Goal: Information Seeking & Learning: Learn about a topic

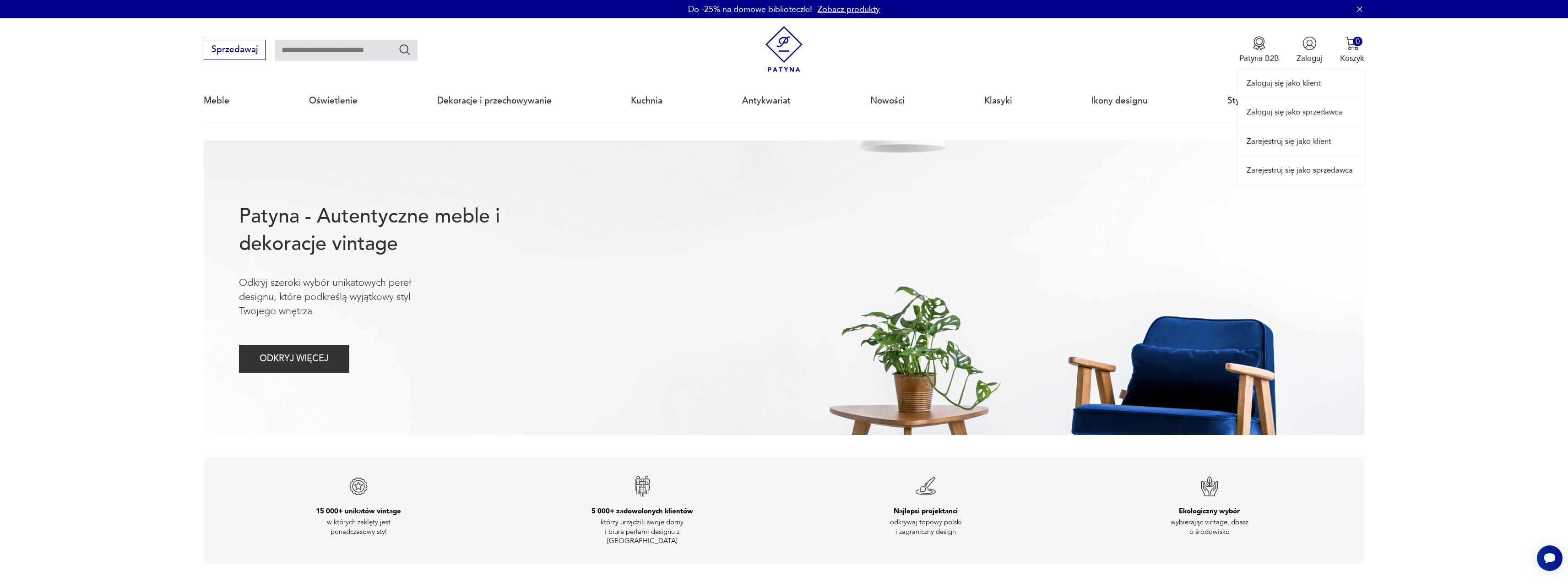
click at [1293, 114] on link "Zaloguj się jako sprzedawca" at bounding box center [1301, 113] width 127 height 28
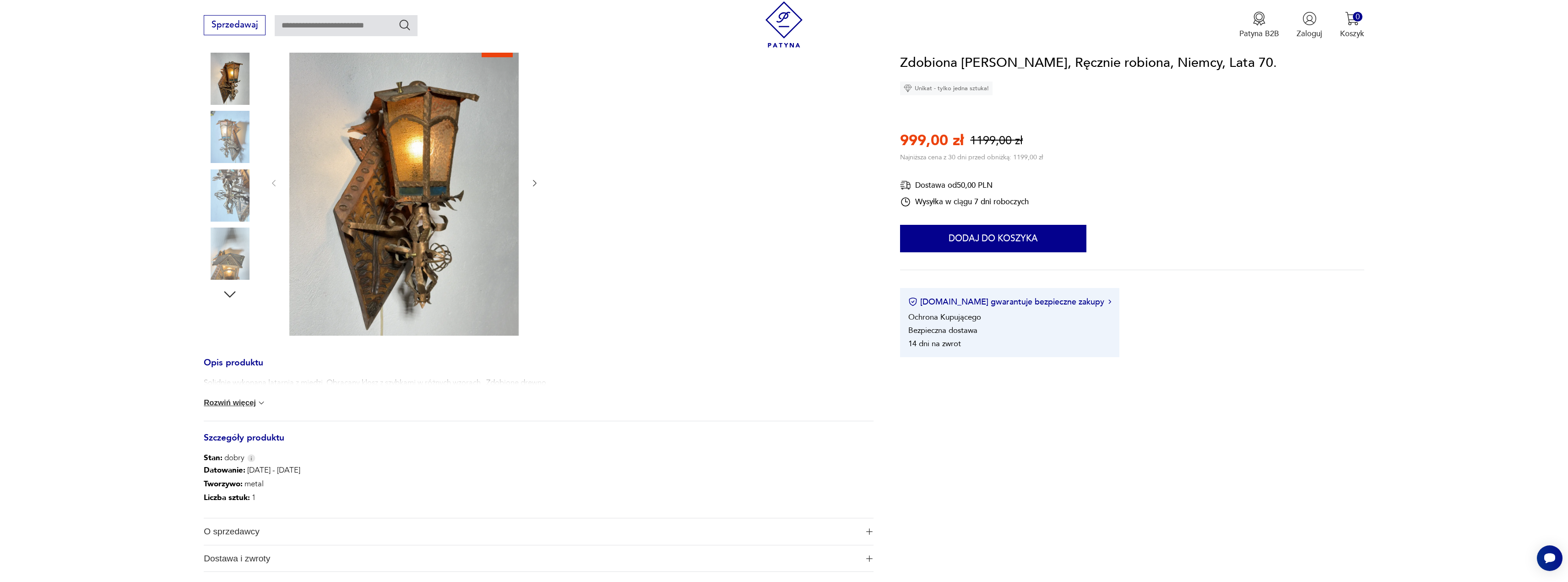
scroll to position [46, 0]
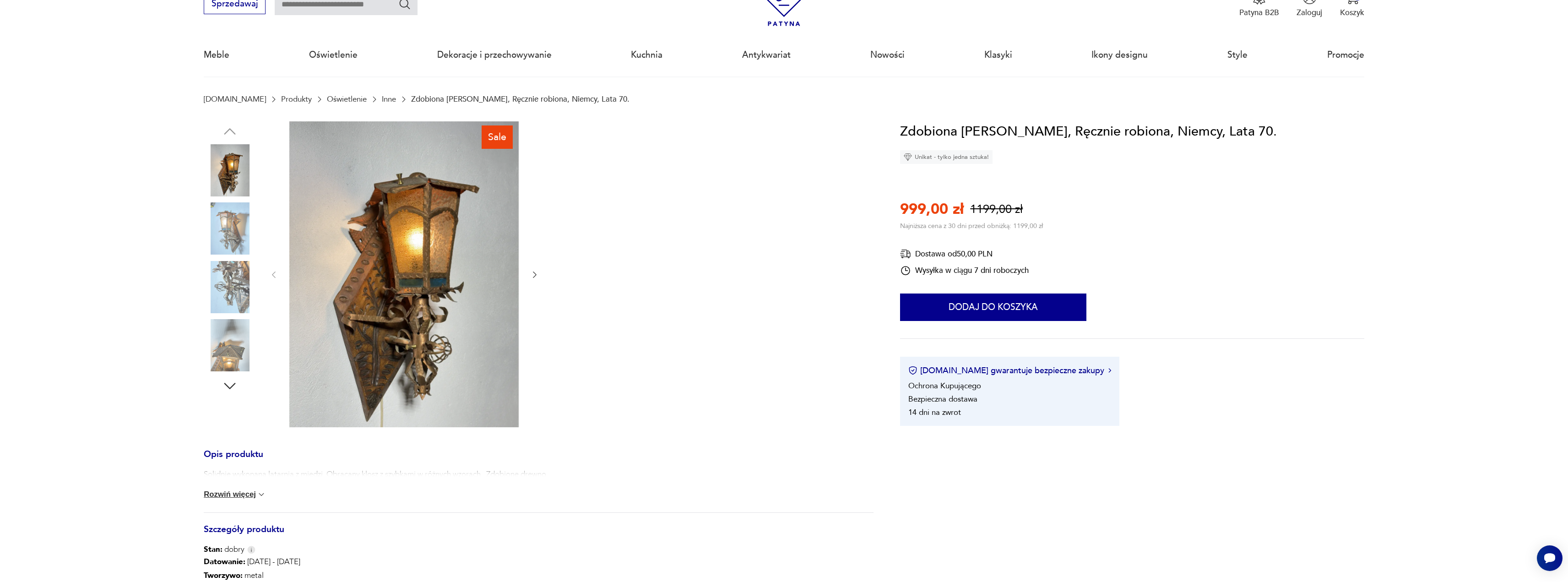
click at [533, 277] on icon "button" at bounding box center [534, 275] width 9 height 9
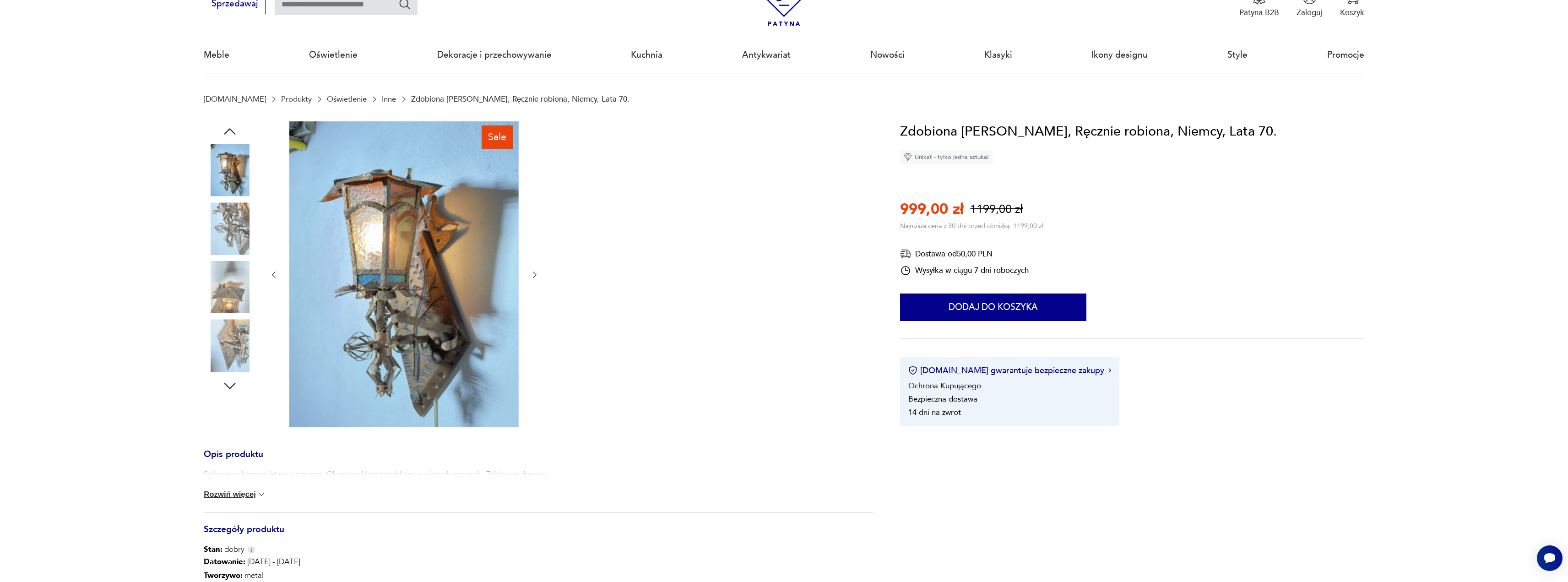
click at [533, 276] on icon "button" at bounding box center [534, 275] width 9 height 9
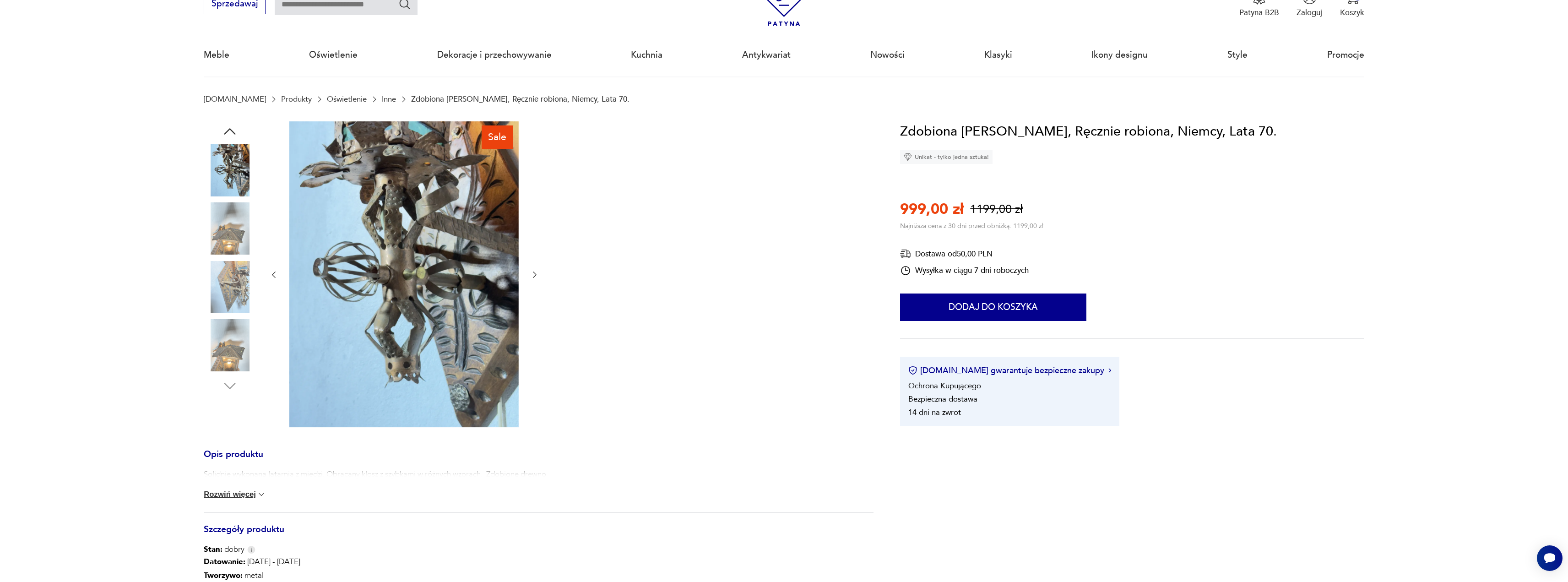
drag, startPoint x: 642, startPoint y: 286, endPoint x: 645, endPoint y: 277, distance: 9.5
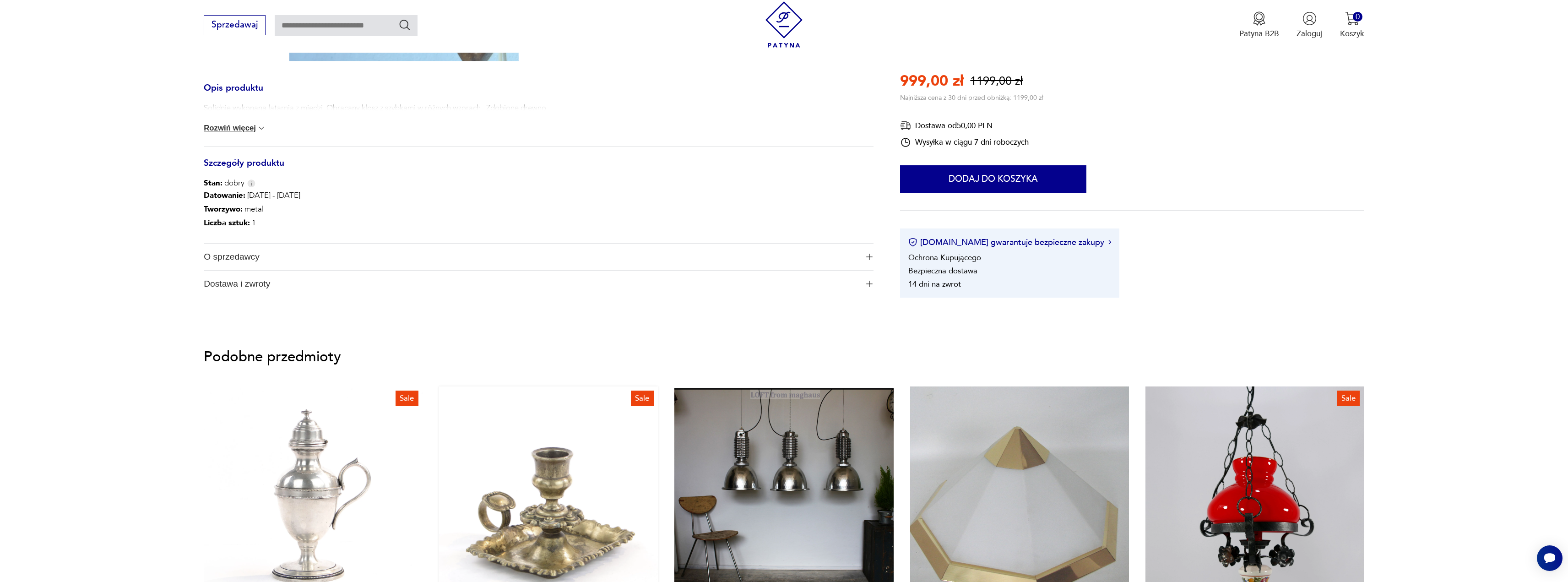
scroll to position [595, 0]
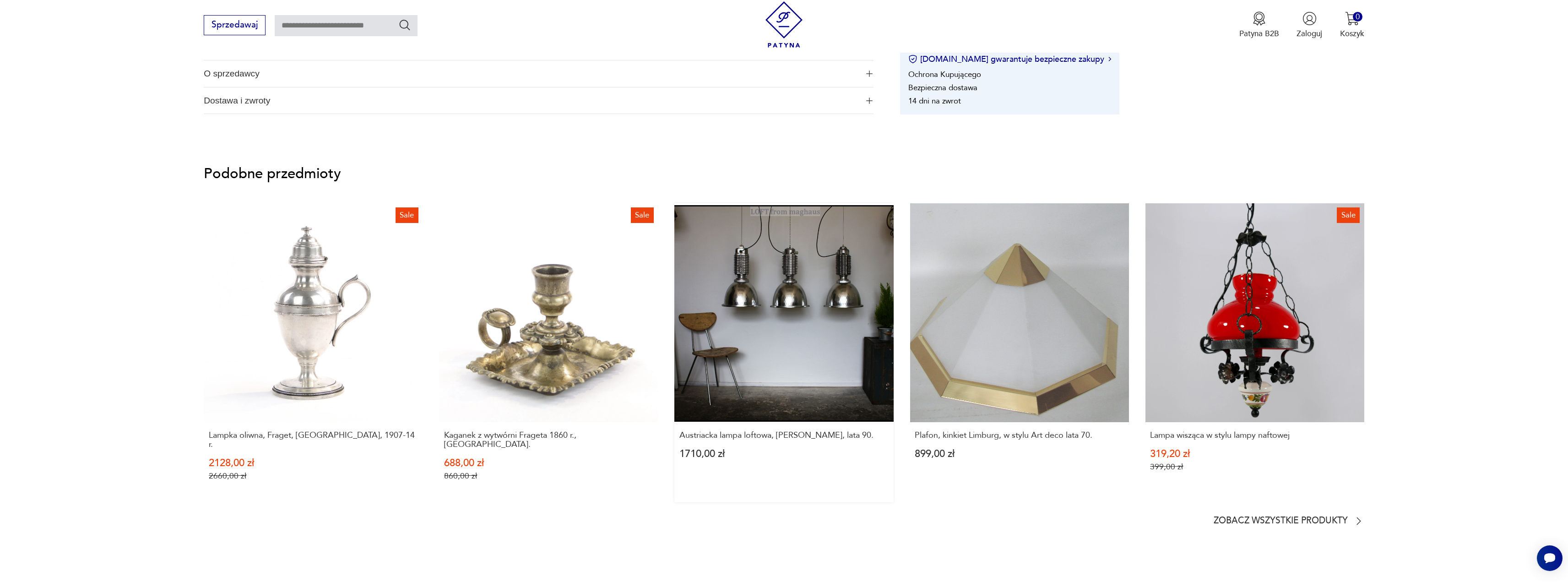
drag, startPoint x: 836, startPoint y: 506, endPoint x: 829, endPoint y: 485, distance: 22.1
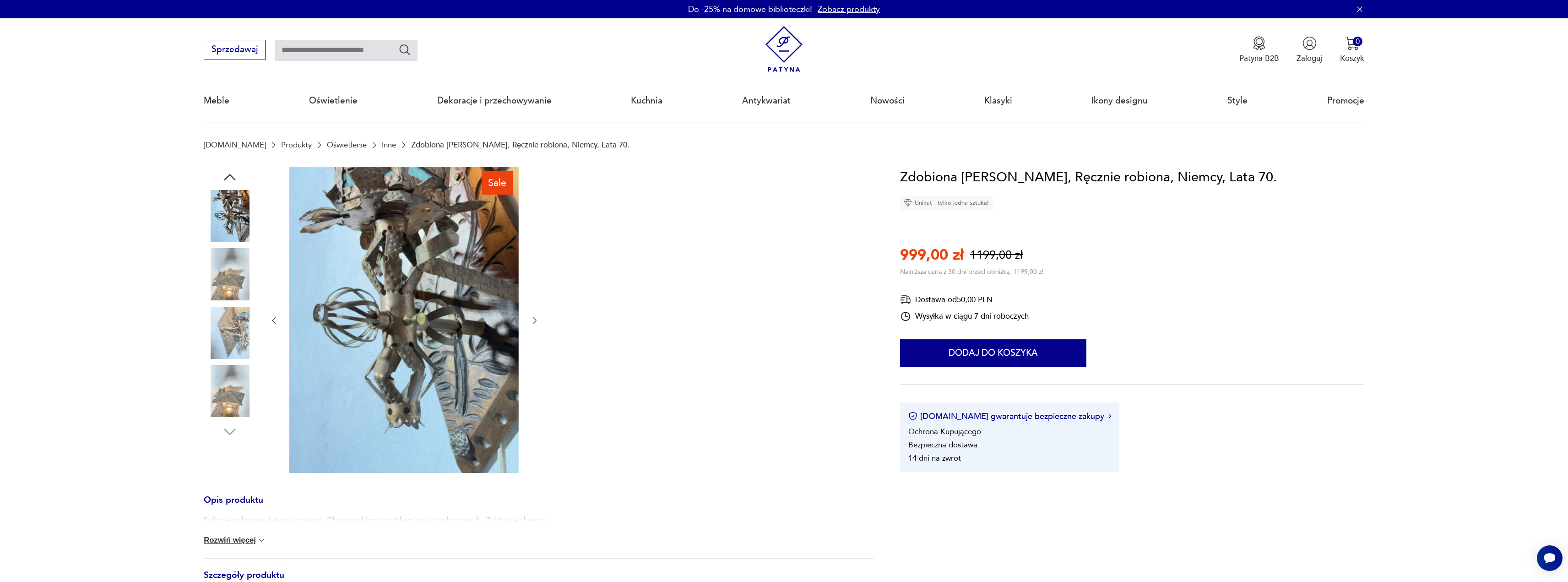
scroll to position [138, 0]
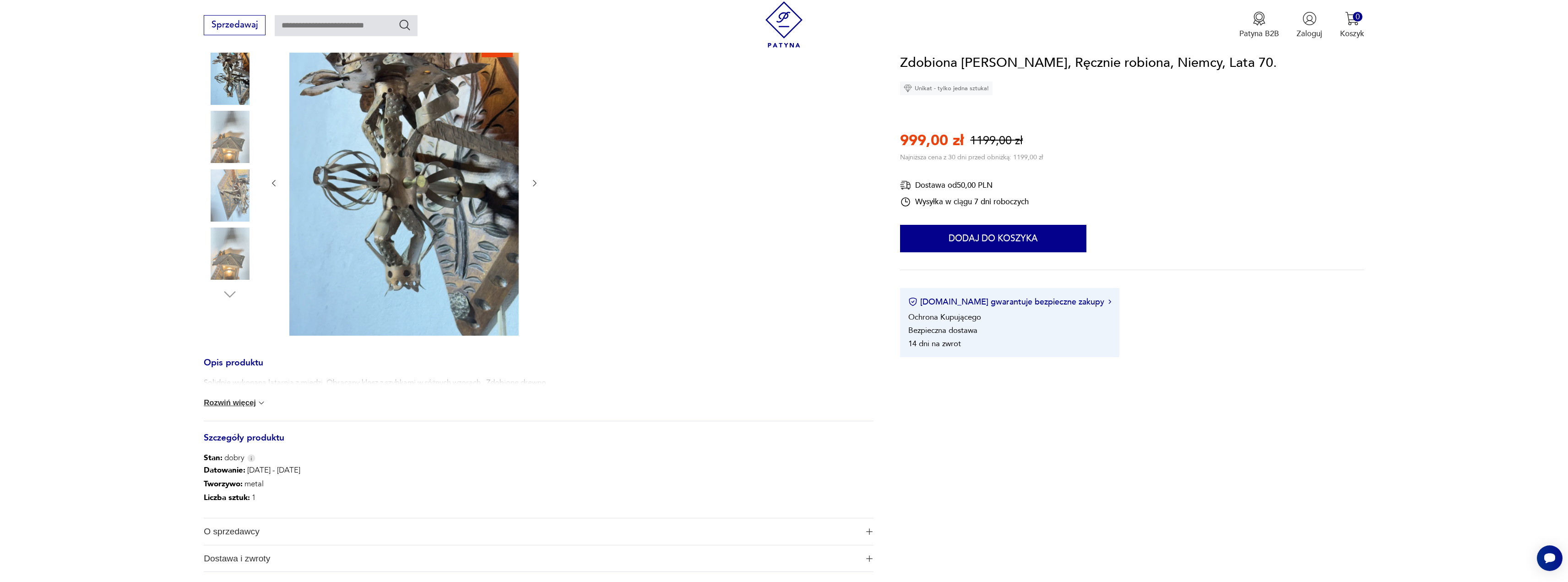
click at [239, 187] on img at bounding box center [230, 195] width 52 height 52
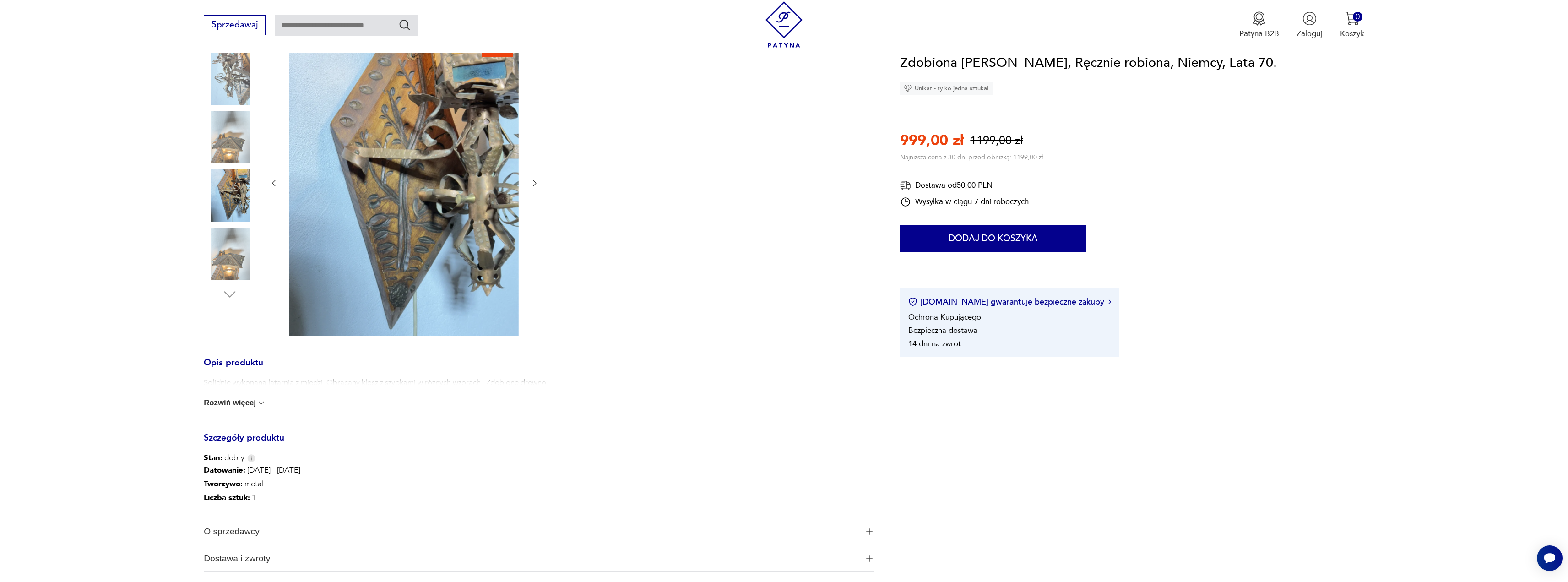
click at [234, 127] on img at bounding box center [230, 137] width 52 height 52
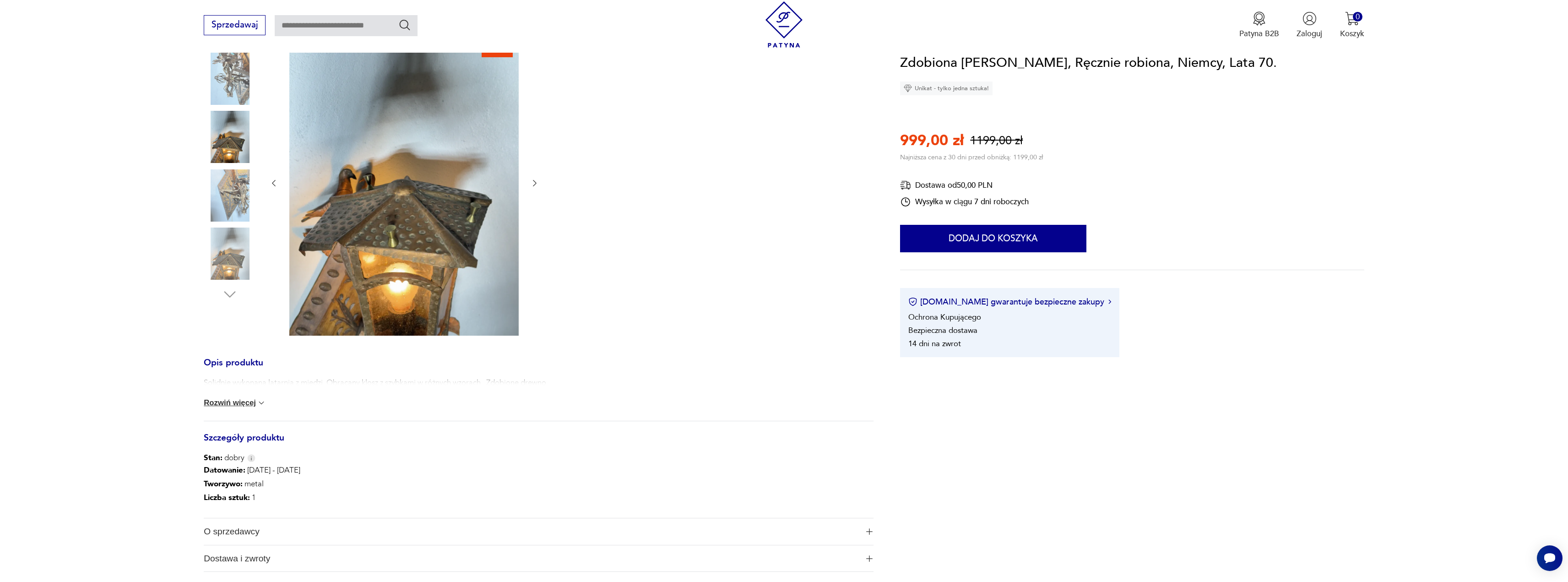
scroll to position [0, 0]
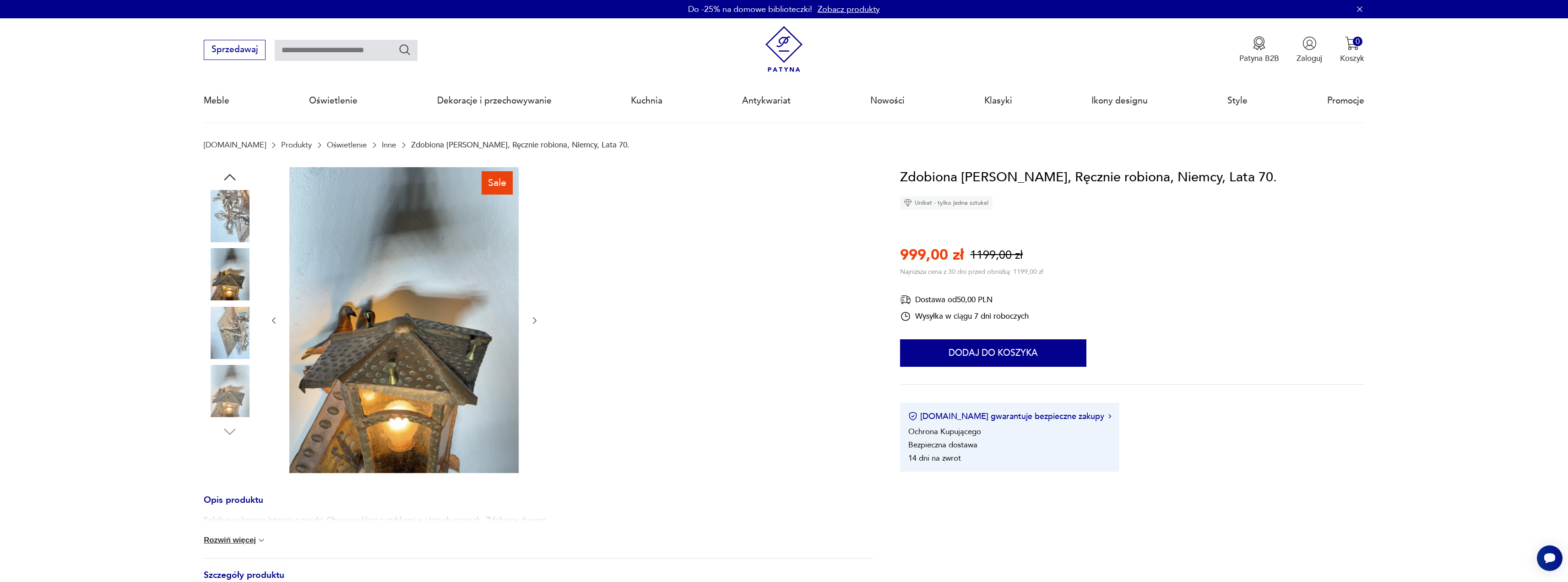
click at [239, 203] on img at bounding box center [230, 216] width 52 height 52
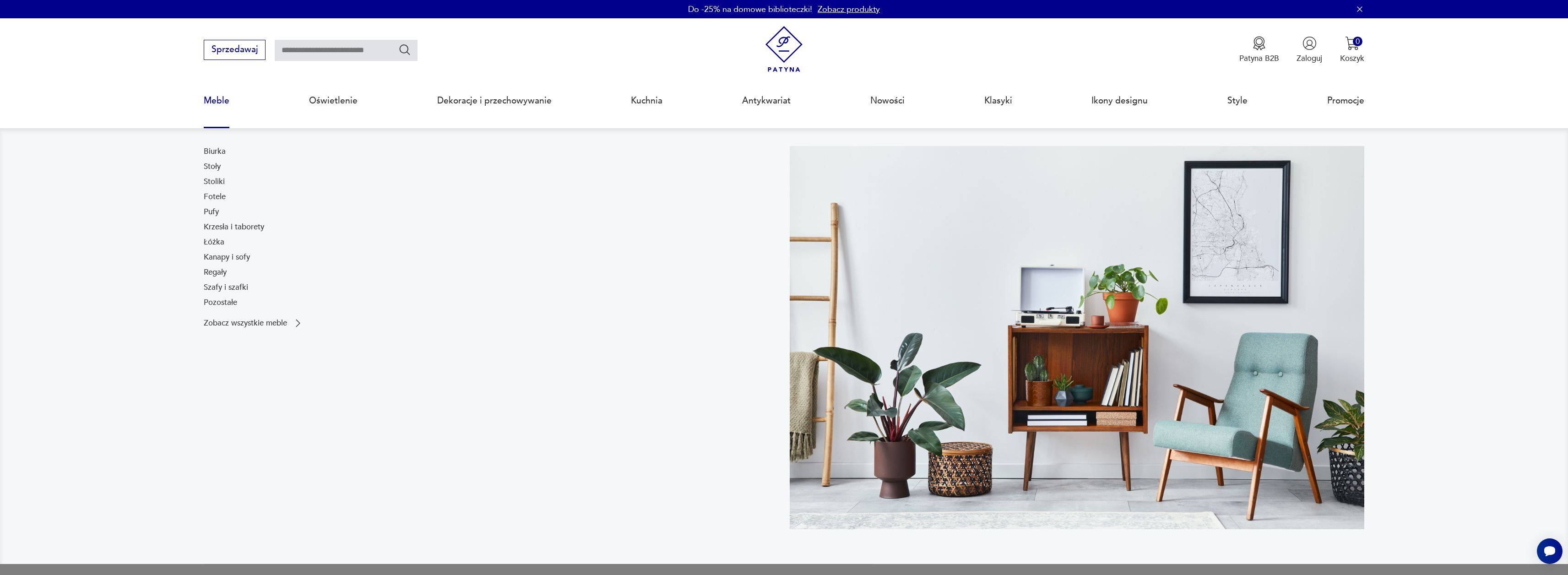
click at [219, 96] on link "Meble" at bounding box center [217, 100] width 26 height 42
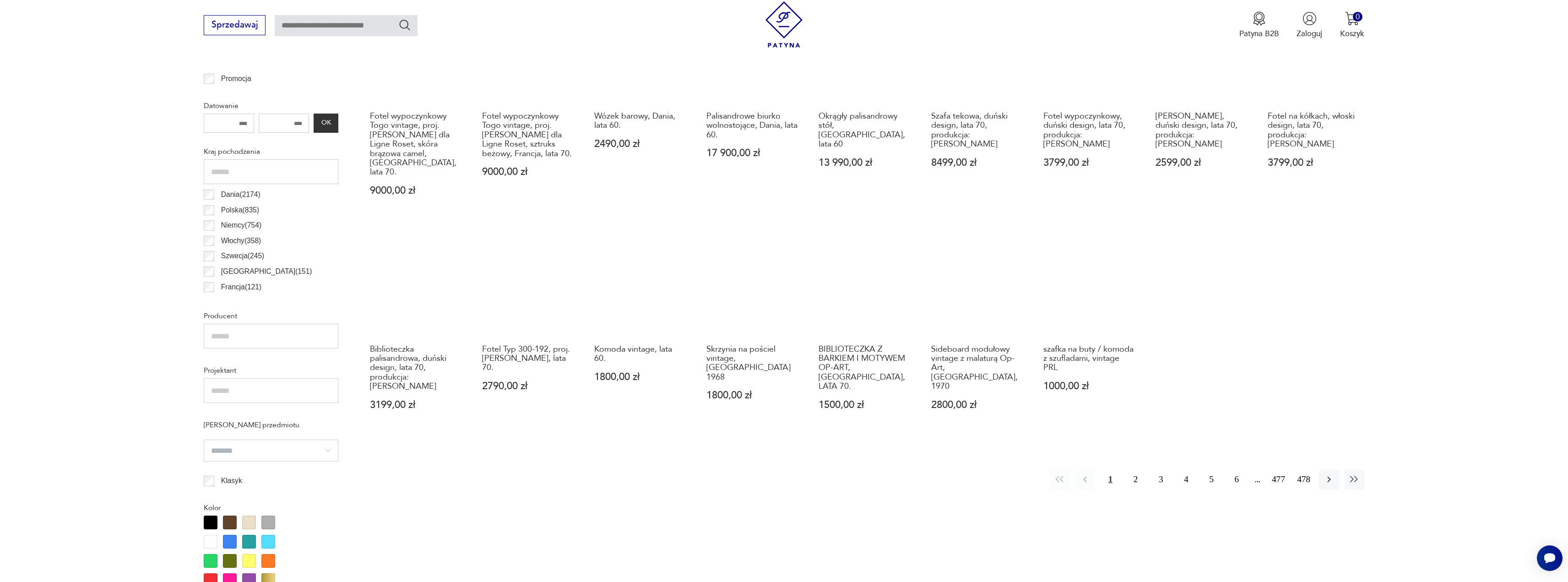
scroll to position [533, 0]
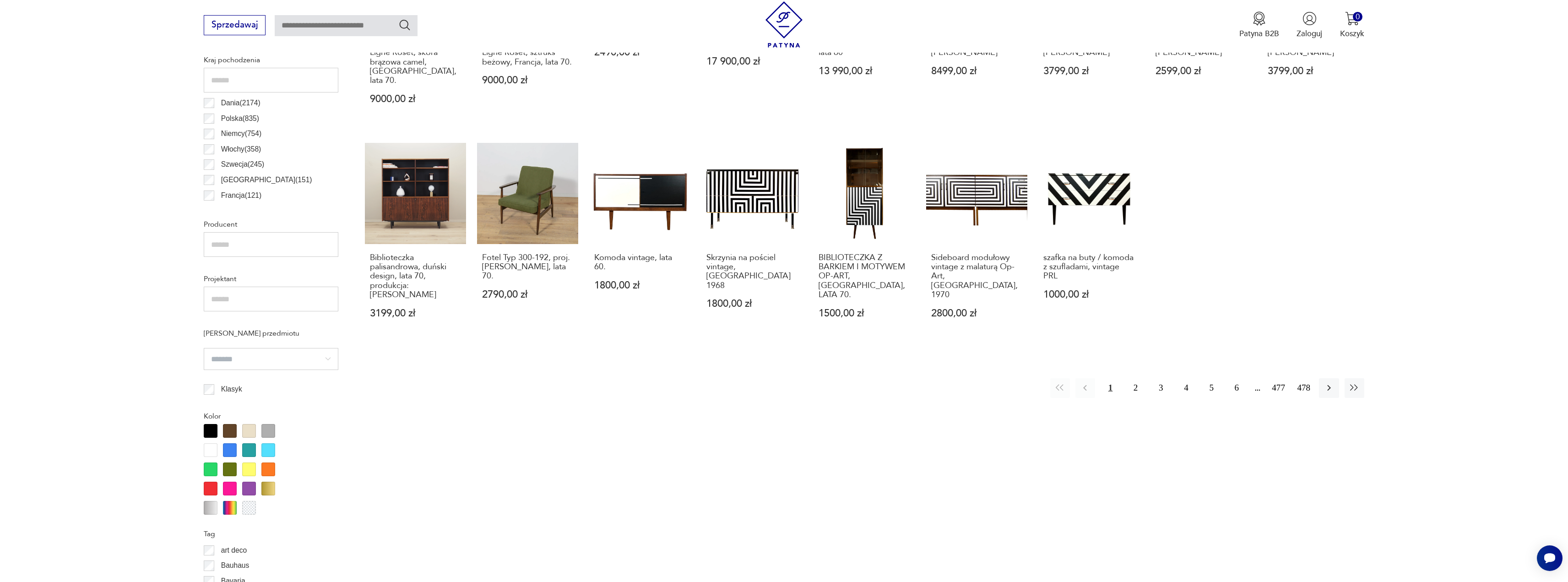
drag, startPoint x: 624, startPoint y: 398, endPoint x: 583, endPoint y: 333, distance: 76.9
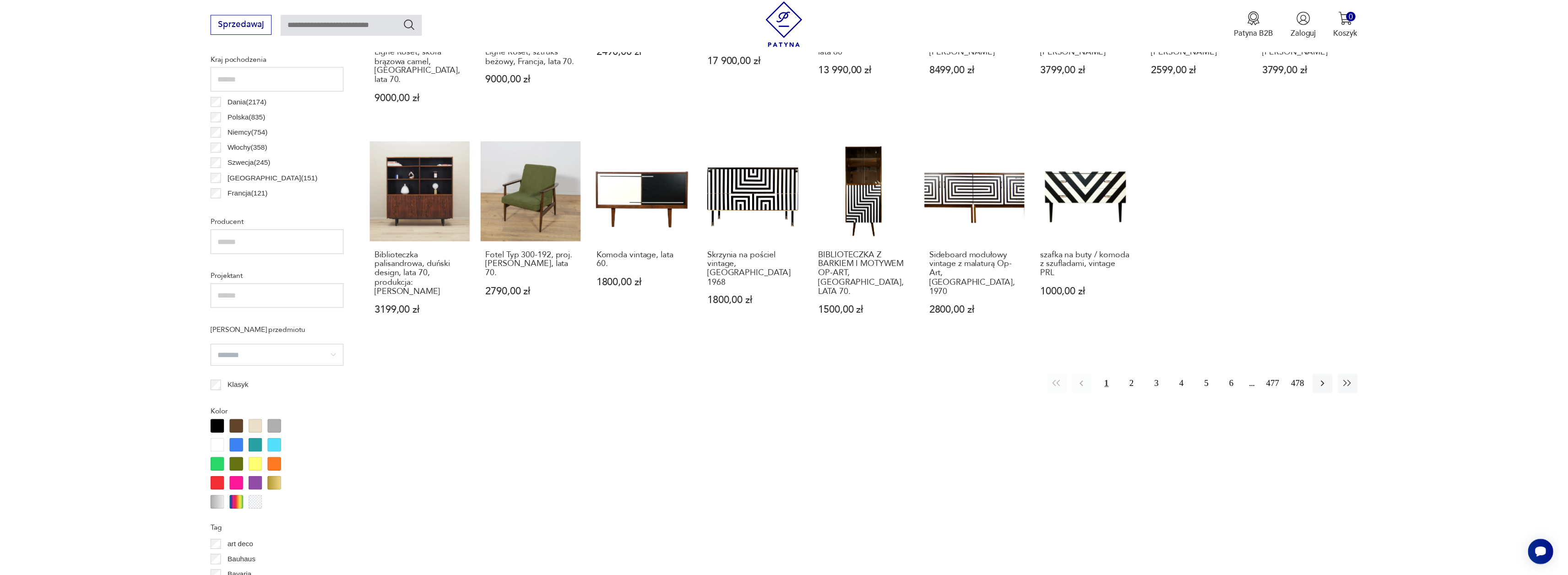
scroll to position [0, 0]
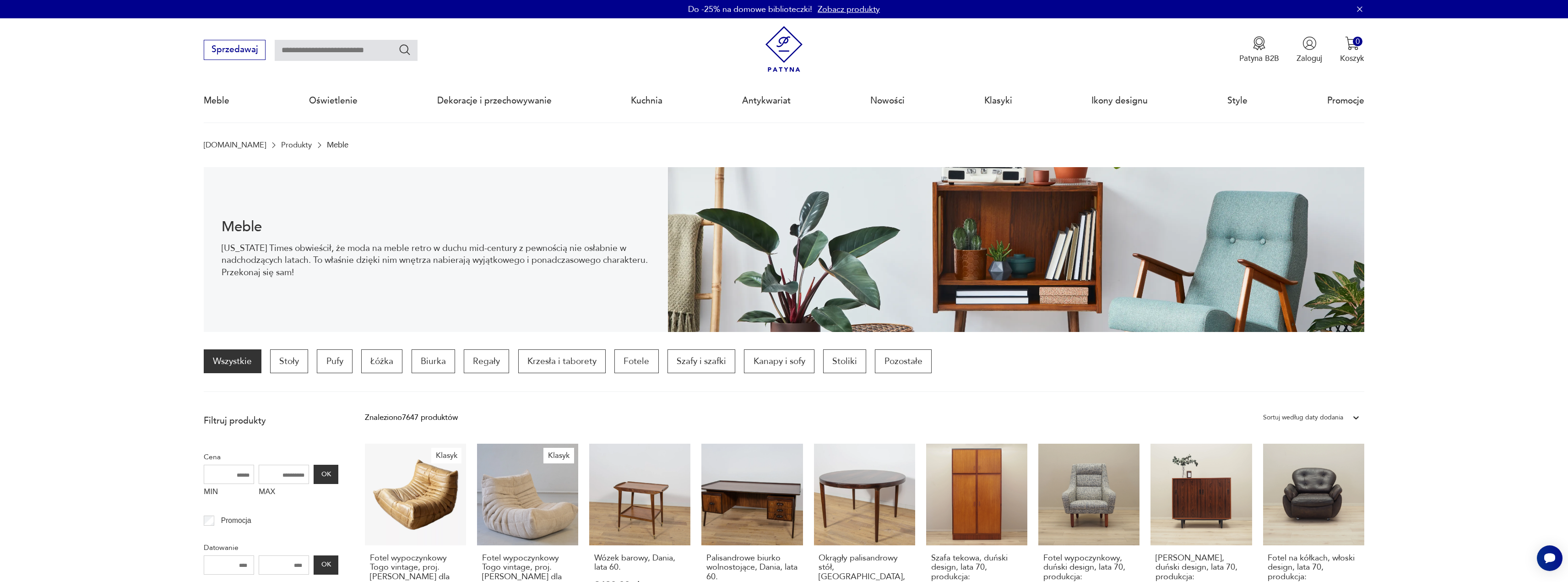
click at [794, 55] on img at bounding box center [784, 49] width 46 height 46
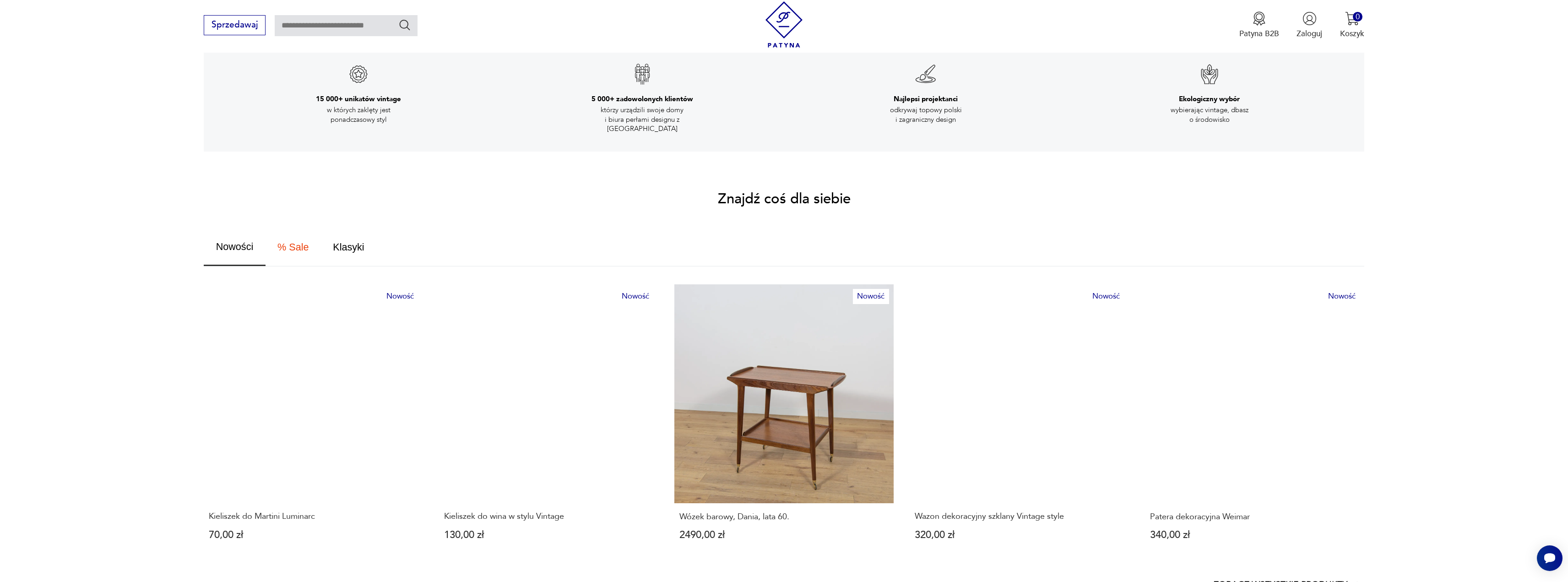
scroll to position [595, 0]
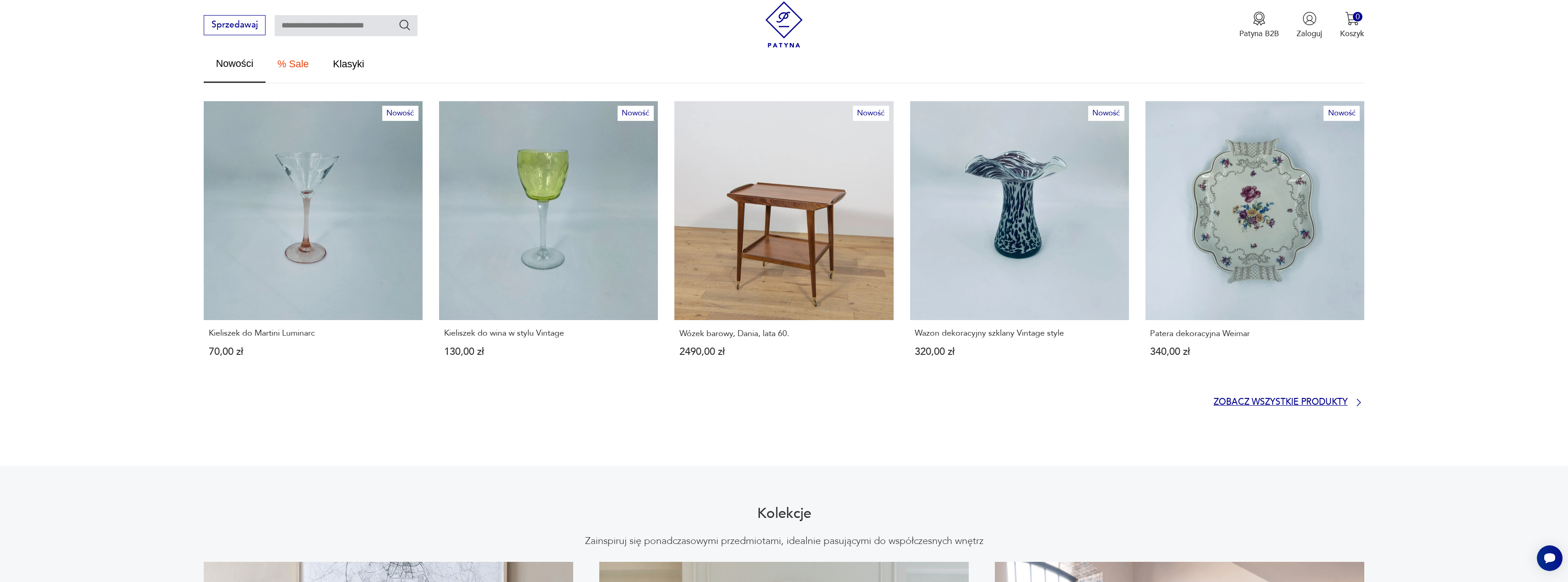
click at [1279, 399] on p "Zobacz wszystkie produkty" at bounding box center [1281, 402] width 134 height 7
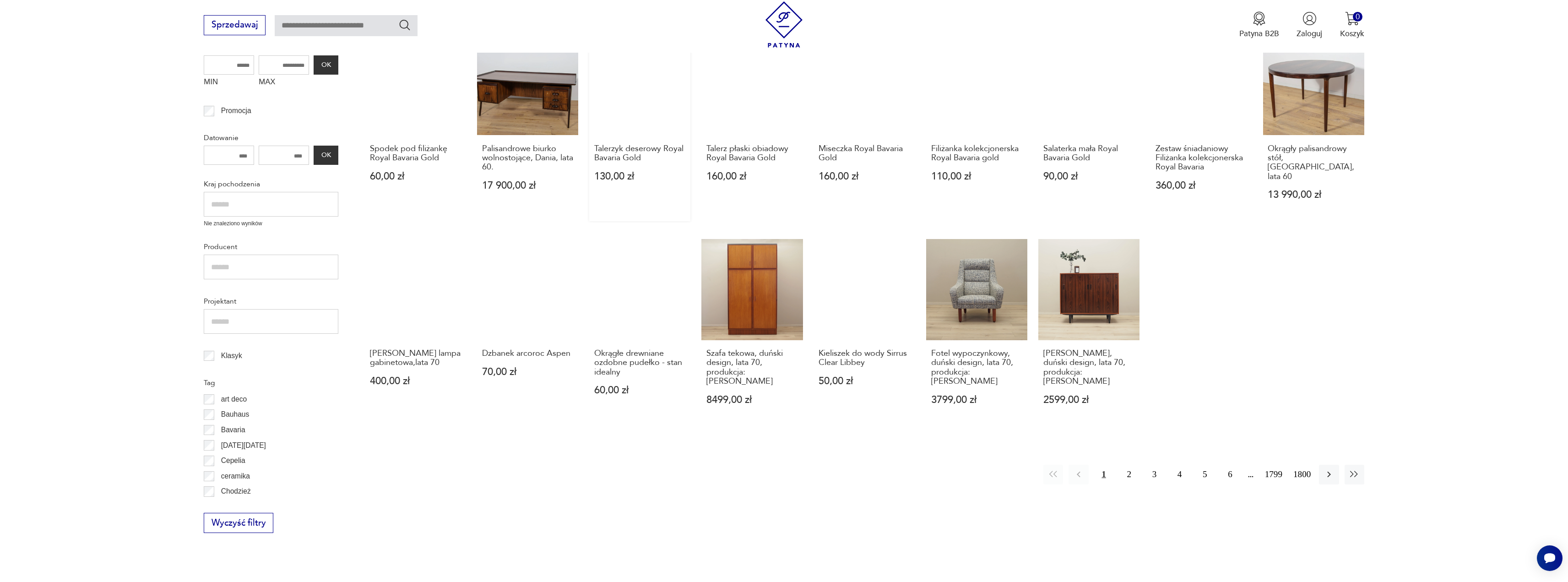
scroll to position [123, 0]
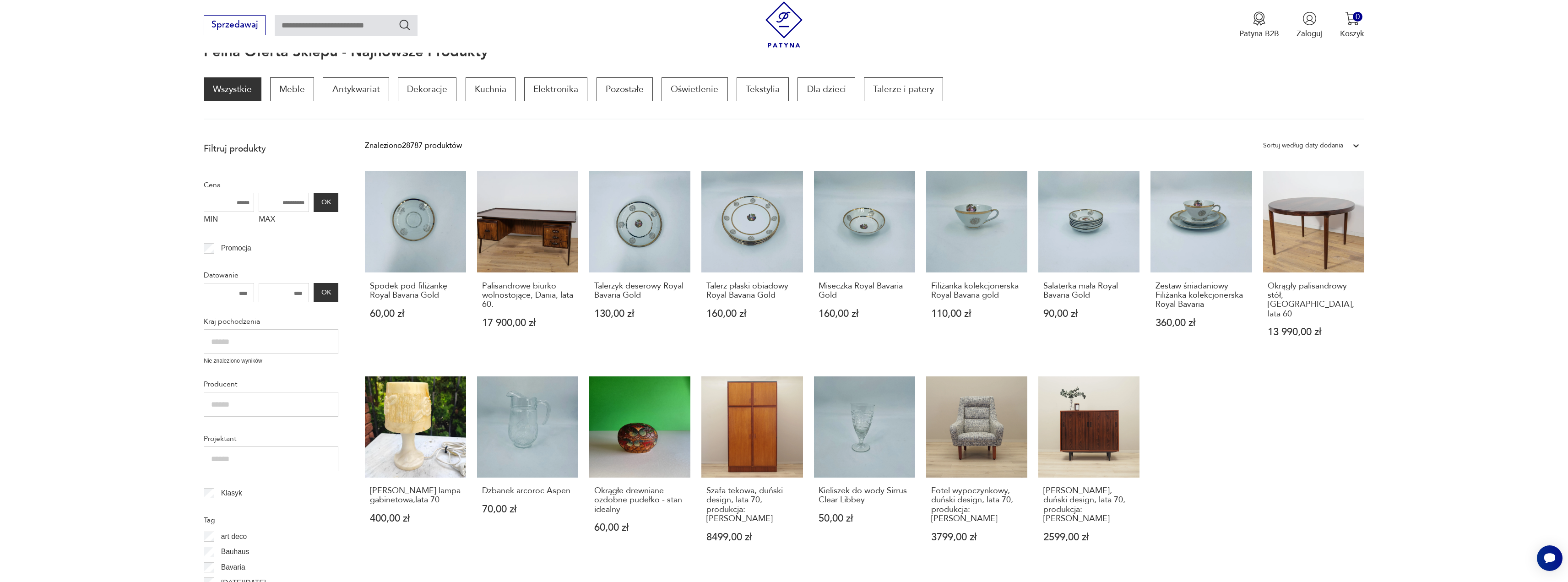
drag, startPoint x: 341, startPoint y: 14, endPoint x: 321, endPoint y: 17, distance: 20.2
click at [337, 14] on div "Sprzedawaj Patyna B2B Zaloguj 0 Koszyk Twój koszyk ( 0 ) Brak produktów w koszy…" at bounding box center [784, 26] width 1568 height 52
click at [321, 17] on input "text" at bounding box center [346, 26] width 143 height 21
type input "********"
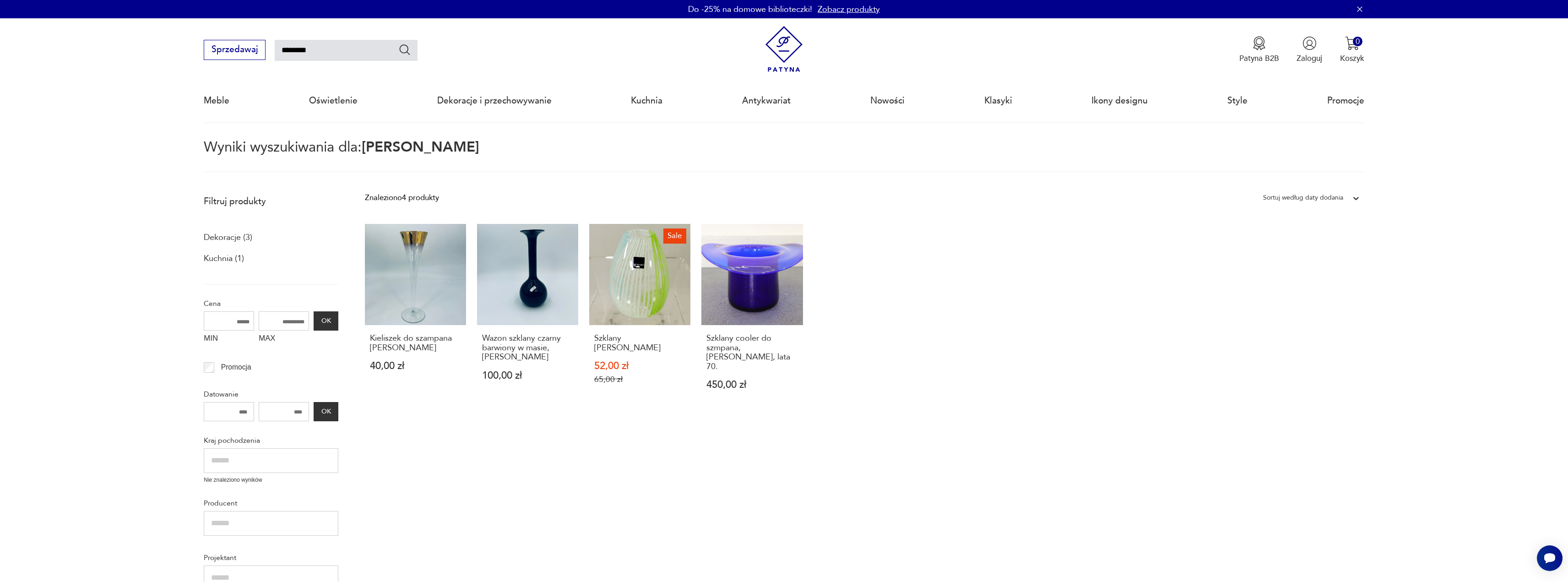
drag, startPoint x: 671, startPoint y: 136, endPoint x: 671, endPoint y: 144, distance: 8.0
click at [670, 138] on body "Cenimy prywatność użytkowników Używamy plików cookie, aby poprawić jakość przeg…" at bounding box center [784, 577] width 1568 height 1153
drag, startPoint x: 933, startPoint y: 296, endPoint x: 889, endPoint y: 276, distance: 48.3
